Goal: Navigation & Orientation: Go to known website

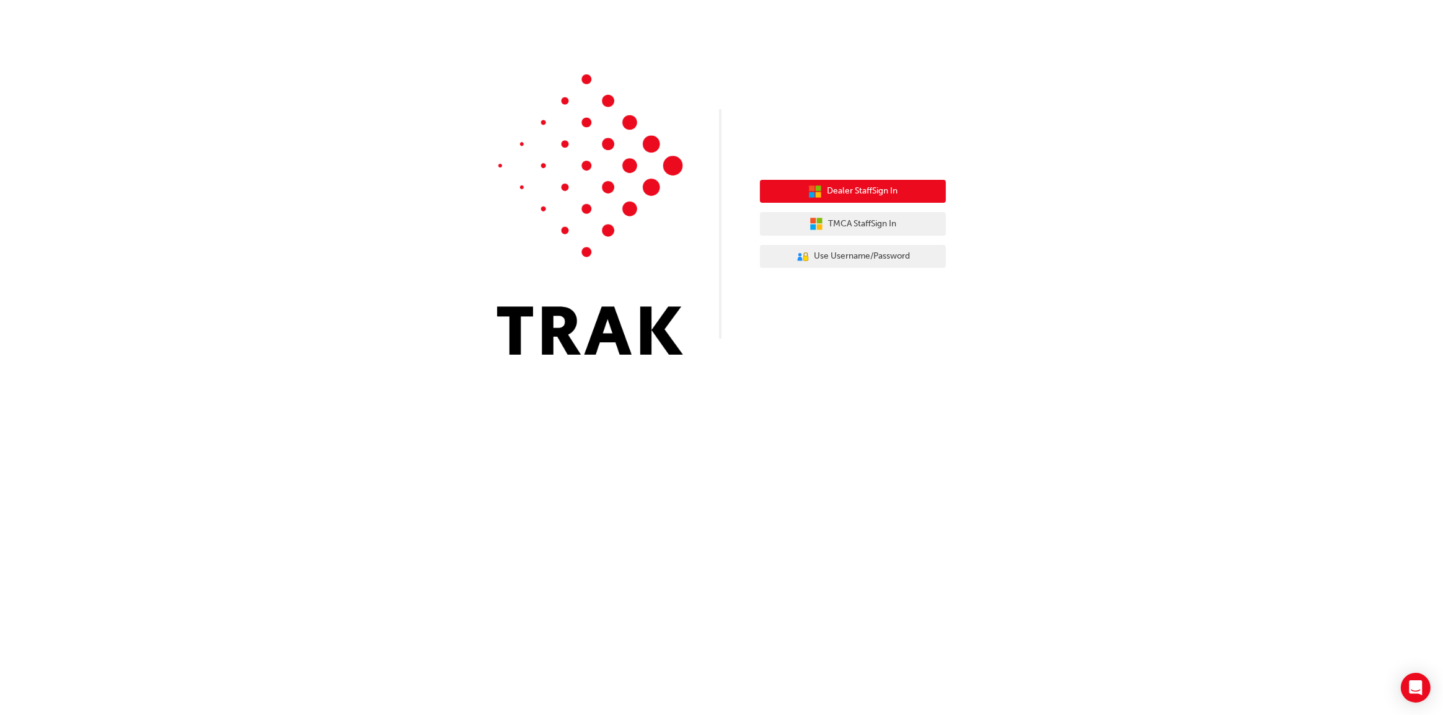
click at [855, 194] on span "Dealer Staff Sign In" at bounding box center [862, 191] width 71 height 14
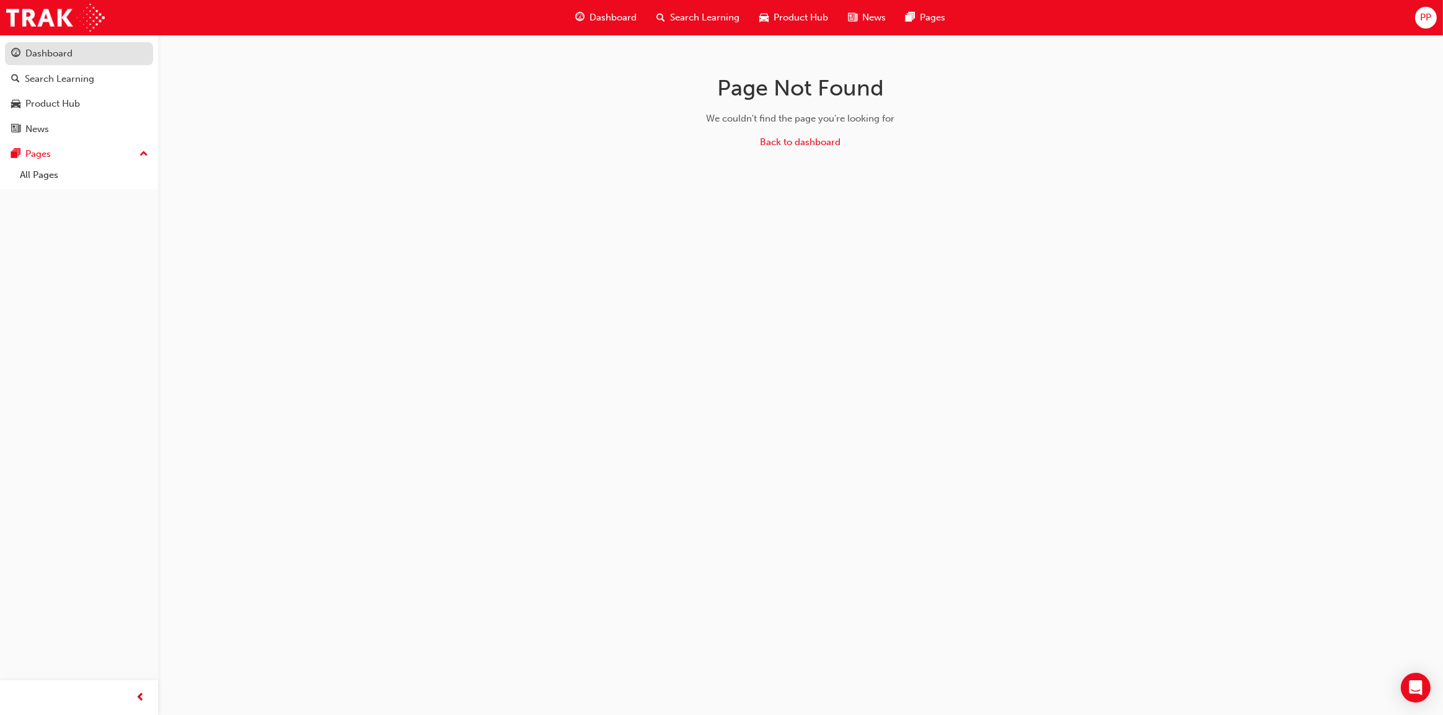
click at [62, 56] on div "Dashboard" at bounding box center [48, 53] width 47 height 14
